Goal: Find specific page/section: Find specific page/section

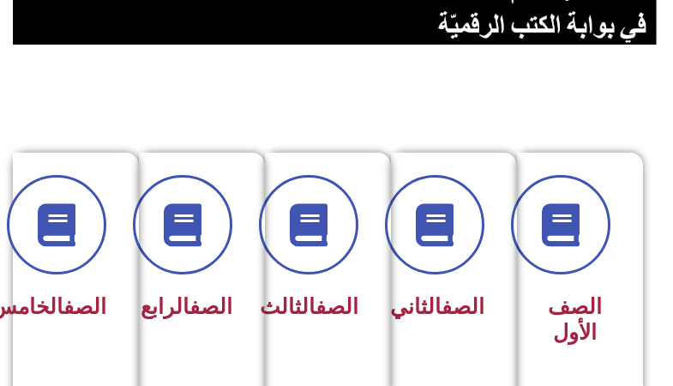
scroll to position [343, 0]
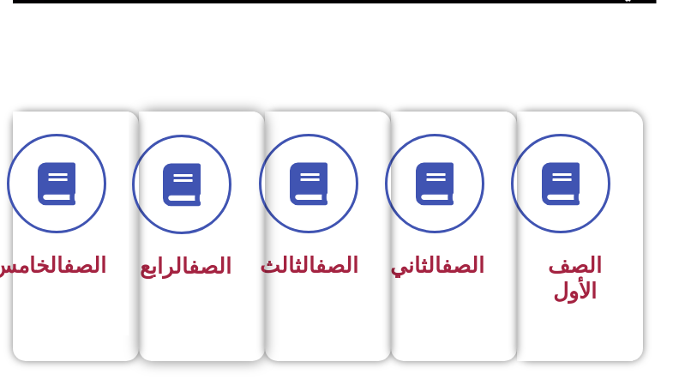
click at [208, 245] on div "الصف الرابع" at bounding box center [196, 211] width 69 height 153
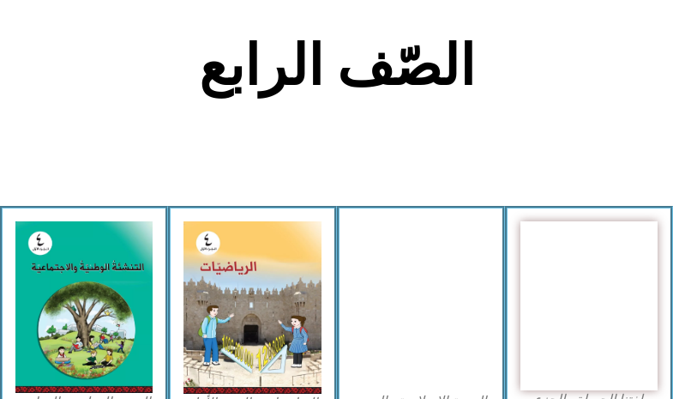
scroll to position [343, 0]
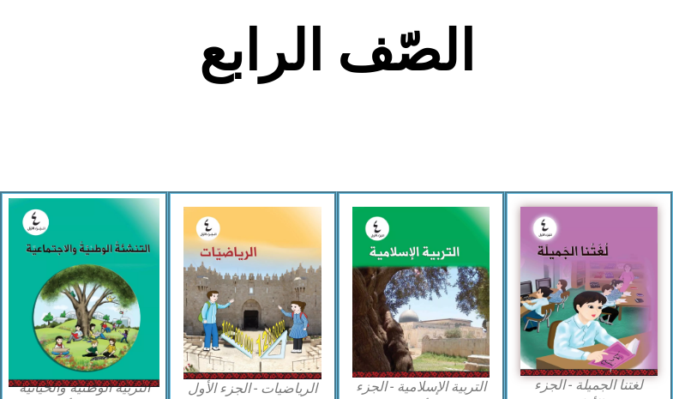
click at [88, 268] on img at bounding box center [84, 292] width 151 height 189
click at [98, 278] on img at bounding box center [84, 292] width 151 height 189
click at [99, 279] on img at bounding box center [84, 292] width 151 height 189
click at [119, 339] on img at bounding box center [84, 292] width 151 height 189
click at [118, 339] on img at bounding box center [84, 292] width 151 height 189
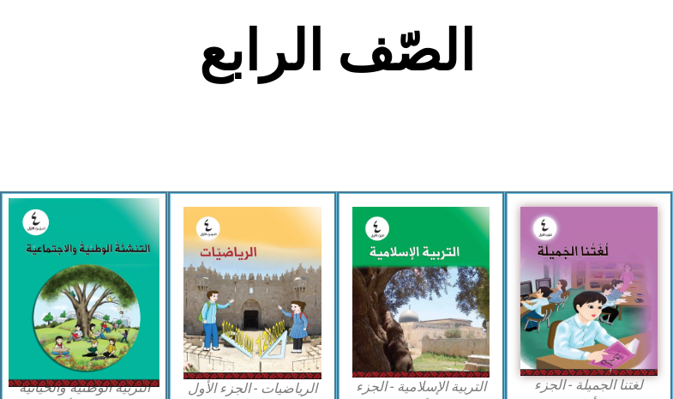
click at [99, 336] on img at bounding box center [84, 292] width 151 height 189
click at [98, 337] on img at bounding box center [84, 292] width 151 height 189
click at [93, 339] on img at bounding box center [84, 292] width 151 height 189
click at [81, 337] on img at bounding box center [84, 292] width 151 height 189
click at [82, 337] on img at bounding box center [84, 292] width 151 height 189
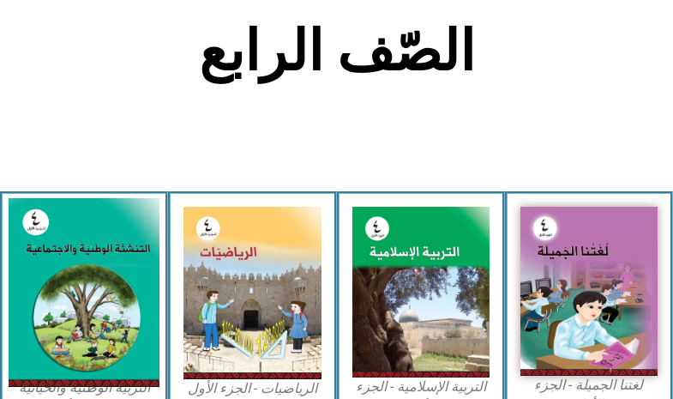
click at [83, 337] on img at bounding box center [84, 292] width 151 height 189
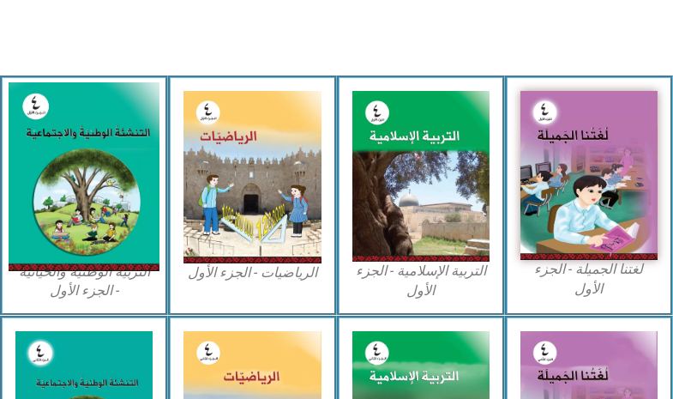
scroll to position [429, 0]
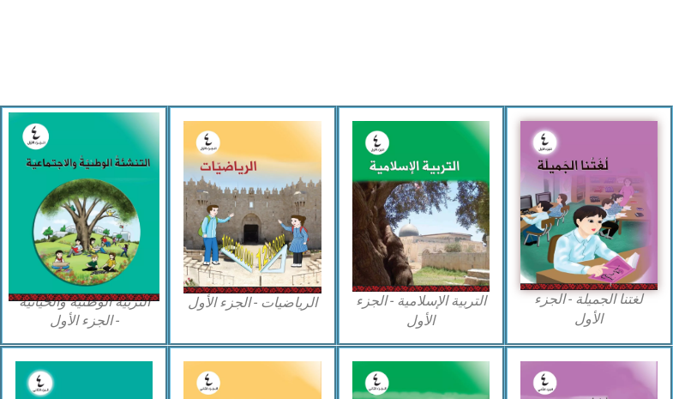
click at [93, 279] on img at bounding box center [84, 206] width 151 height 189
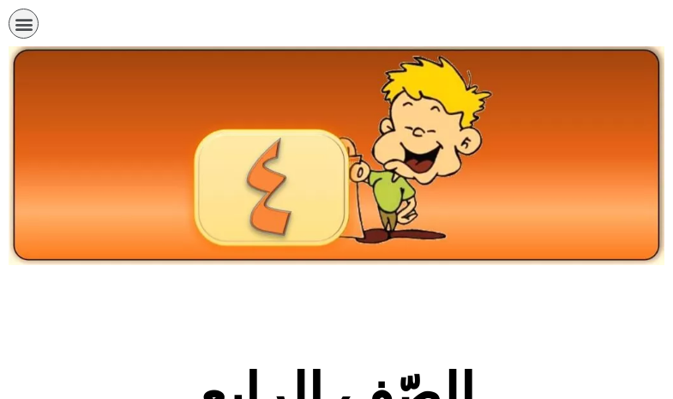
scroll to position [429, 0]
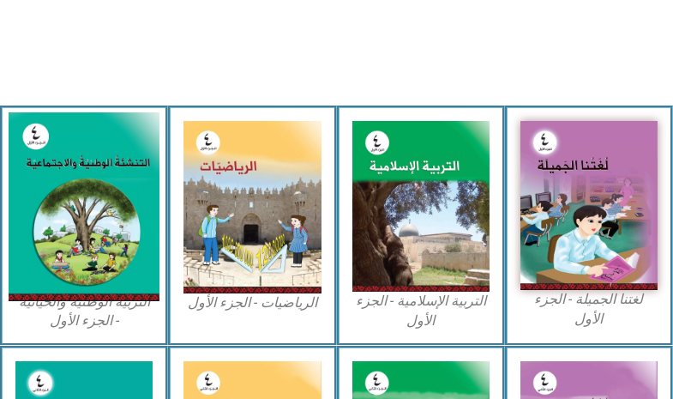
click at [69, 259] on img at bounding box center [84, 206] width 151 height 189
click at [65, 249] on img at bounding box center [84, 206] width 151 height 189
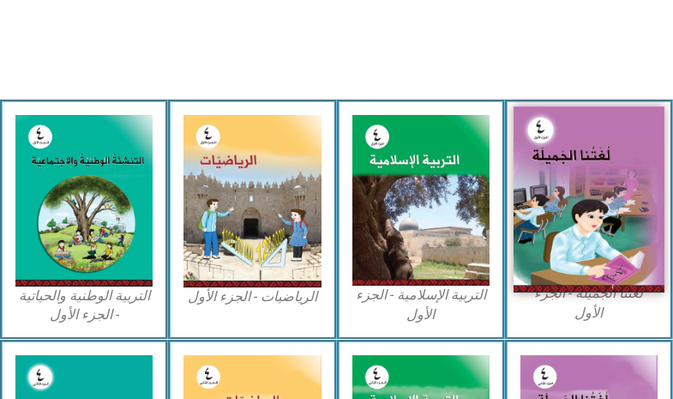
scroll to position [343, 0]
